Goal: Navigation & Orientation: Find specific page/section

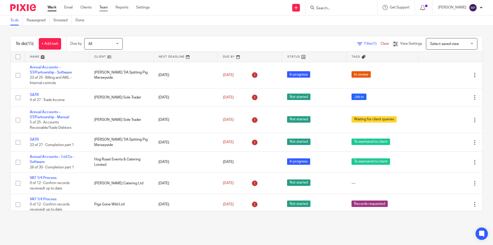
click at [102, 10] on link "Team" at bounding box center [103, 7] width 8 height 5
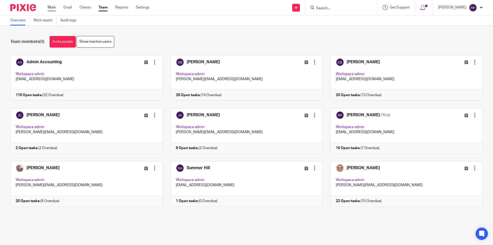
click at [54, 8] on link "Work" at bounding box center [52, 7] width 8 height 5
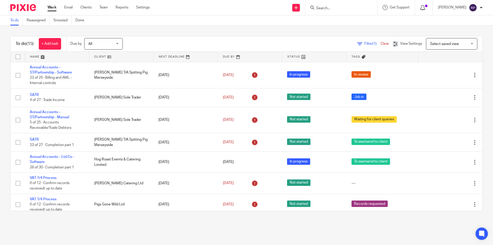
click at [425, 7] on icon at bounding box center [422, 7] width 5 height 5
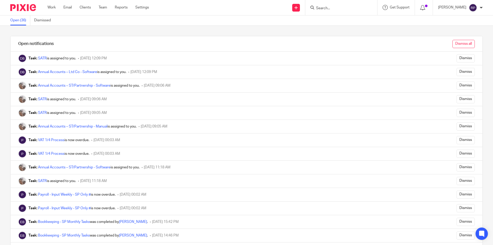
click at [453, 44] on input "Dismiss all" at bounding box center [464, 44] width 22 height 8
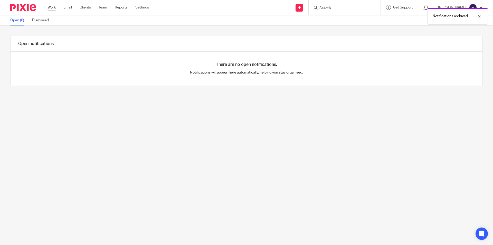
click at [55, 7] on link "Work" at bounding box center [52, 7] width 8 height 5
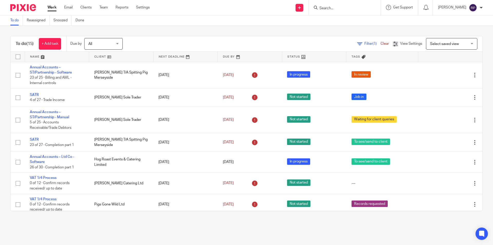
click at [307, 237] on main "To do Reassigned Snoozed Done To do (15) + Add task Due by All All Today Tomorr…" at bounding box center [246, 122] width 493 height 245
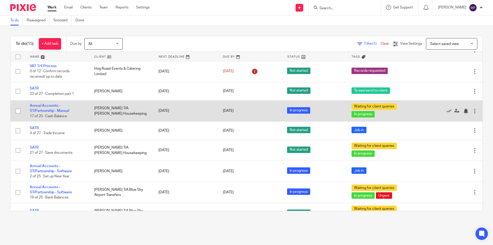
scroll to position [167, 0]
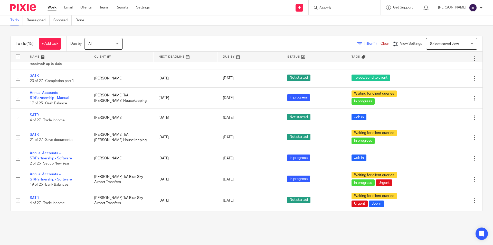
click at [47, 9] on div "Work Email Clients Team Reports Settings Work Email Clients Team Reports Settin…" at bounding box center [99, 7] width 115 height 15
click at [51, 9] on link "Work" at bounding box center [52, 7] width 9 height 5
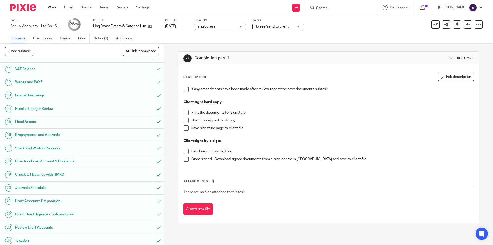
scroll to position [210, 0]
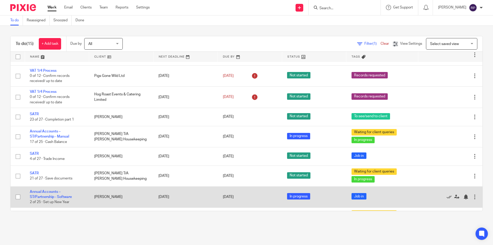
scroll to position [167, 0]
